Goal: Browse casually: Explore the website without a specific task or goal

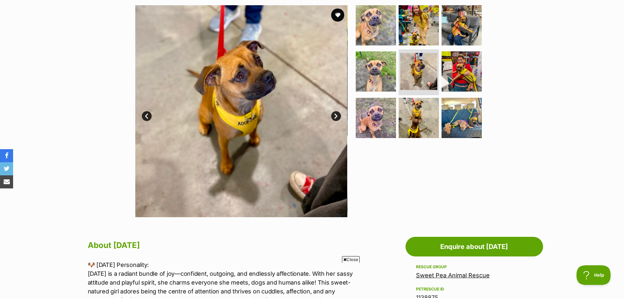
scroll to position [98, 0]
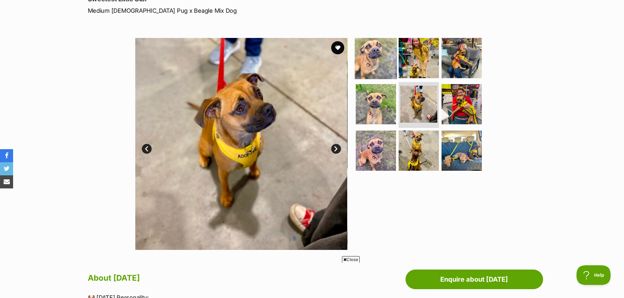
click at [375, 53] on img at bounding box center [376, 58] width 42 height 42
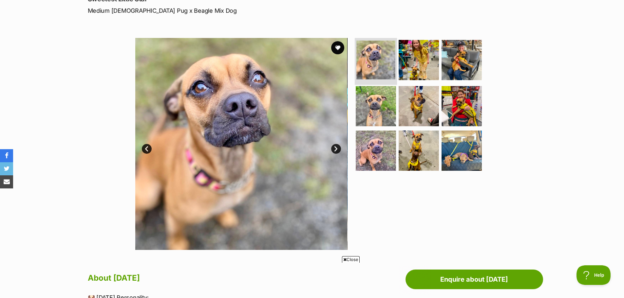
scroll to position [0, 0]
click at [409, 67] on img at bounding box center [419, 60] width 42 height 42
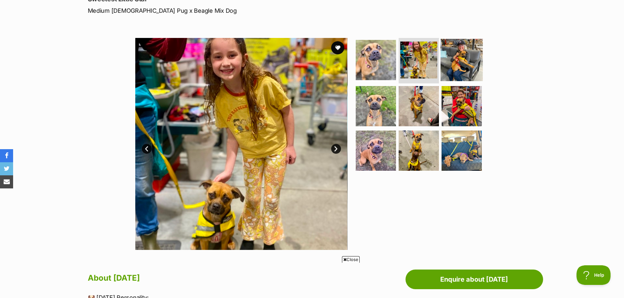
click at [458, 66] on img at bounding box center [462, 60] width 42 height 42
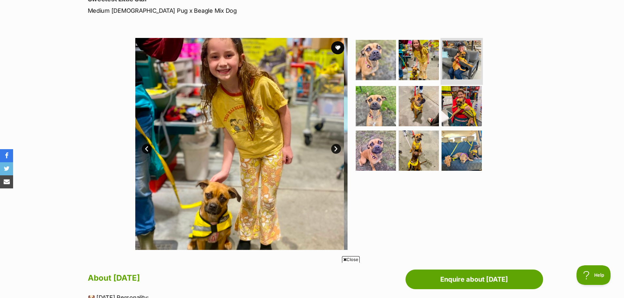
click at [458, 66] on img at bounding box center [461, 60] width 39 height 39
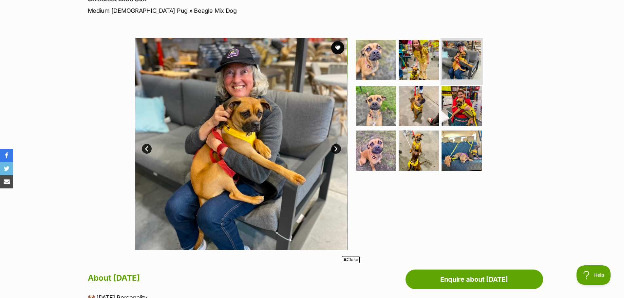
click at [458, 66] on img at bounding box center [461, 60] width 39 height 39
click at [379, 103] on img at bounding box center [376, 106] width 42 height 42
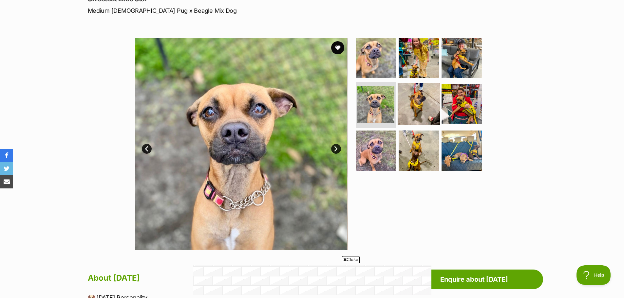
click at [411, 110] on img at bounding box center [419, 104] width 42 height 42
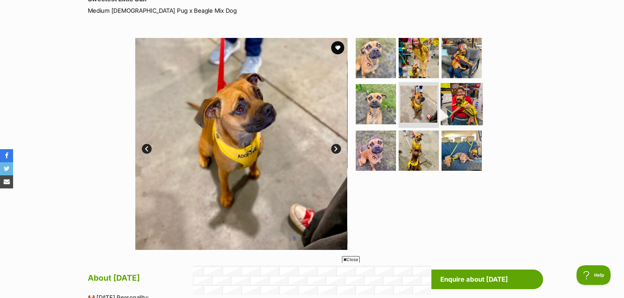
click at [459, 103] on img at bounding box center [462, 104] width 42 height 42
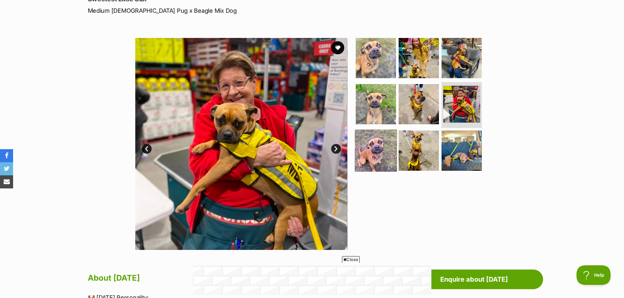
click at [375, 147] on img at bounding box center [376, 151] width 42 height 42
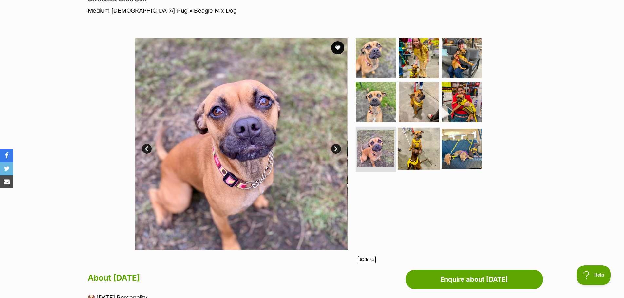
click at [412, 150] on img at bounding box center [419, 149] width 42 height 42
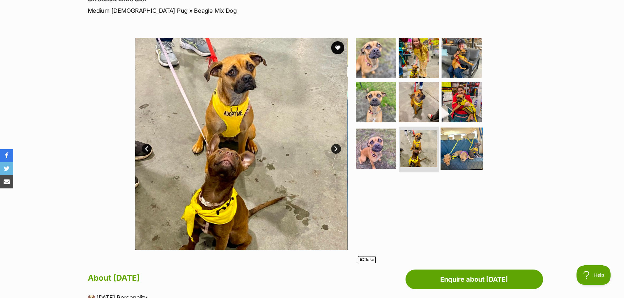
click at [455, 148] on img at bounding box center [462, 149] width 42 height 42
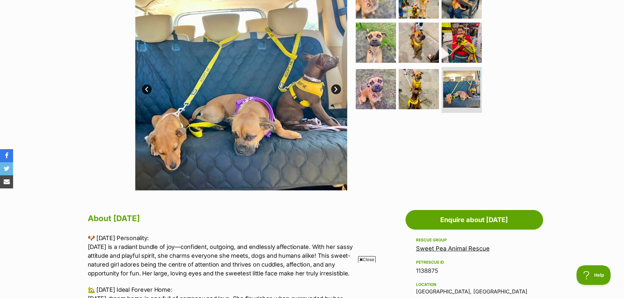
scroll to position [164, 0]
